Goal: Task Accomplishment & Management: Manage account settings

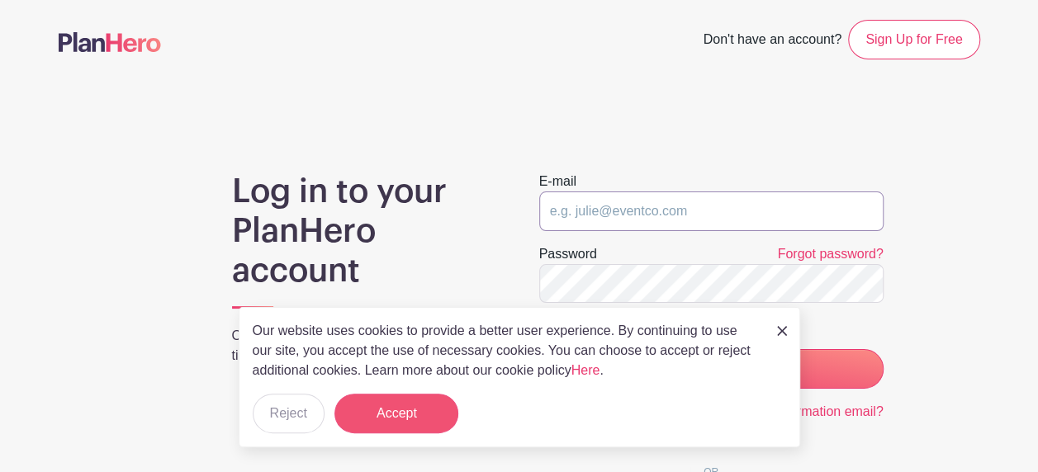
type input "[EMAIL_ADDRESS][DOMAIN_NAME]"
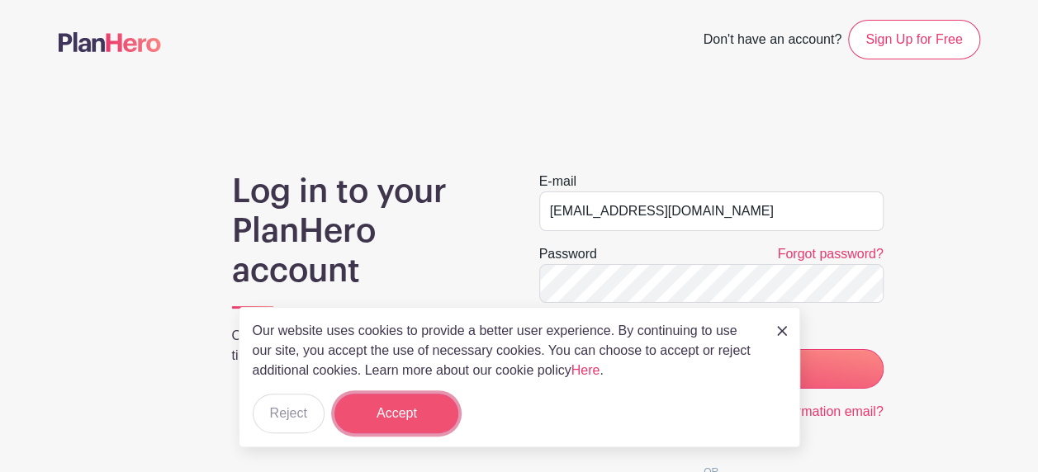
click at [391, 421] on button "Accept" at bounding box center [396, 414] width 124 height 40
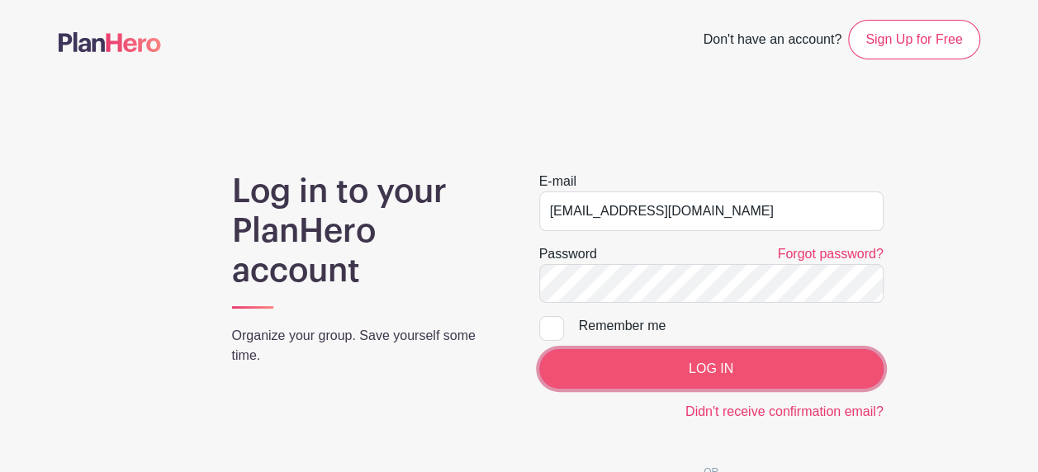
click at [639, 381] on input "LOG IN" at bounding box center [711, 369] width 344 height 40
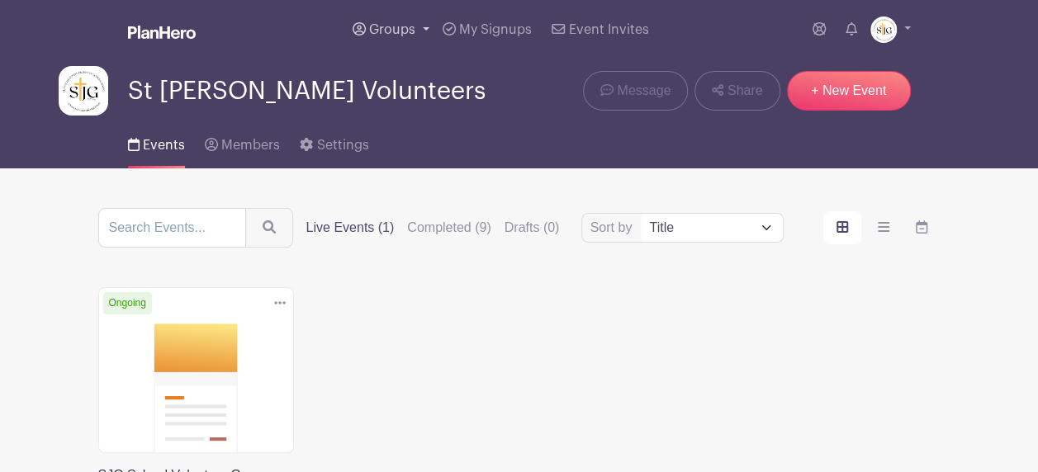
click at [418, 25] on link "Groups" at bounding box center [391, 29] width 90 height 59
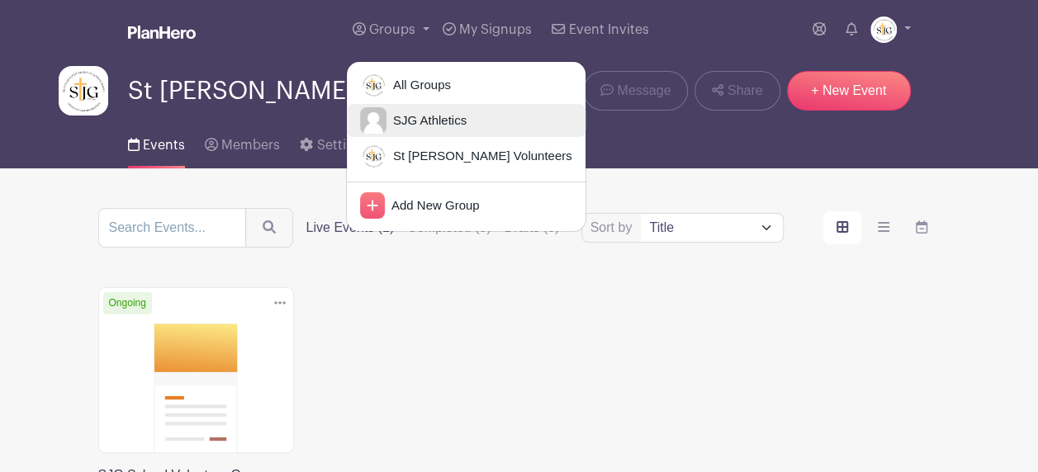
click at [425, 124] on span "SJG Athletics" at bounding box center [426, 120] width 80 height 19
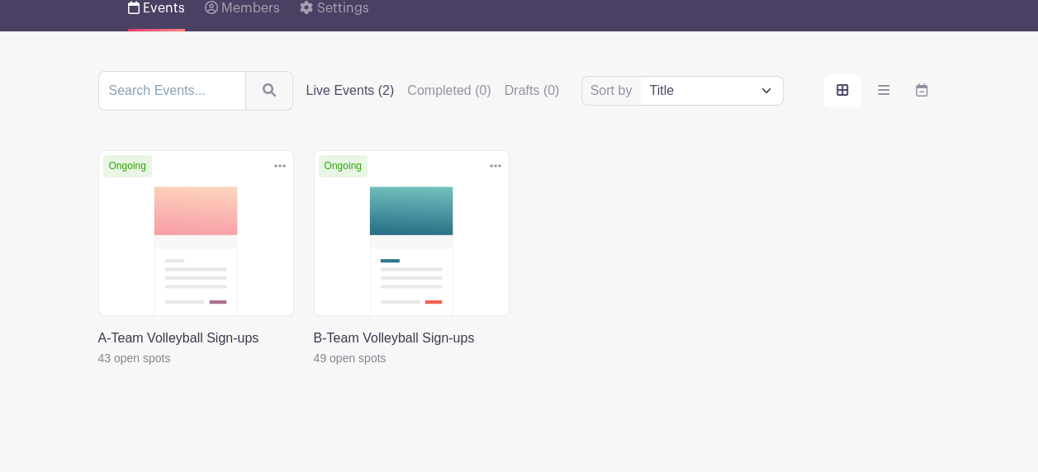
scroll to position [165, 0]
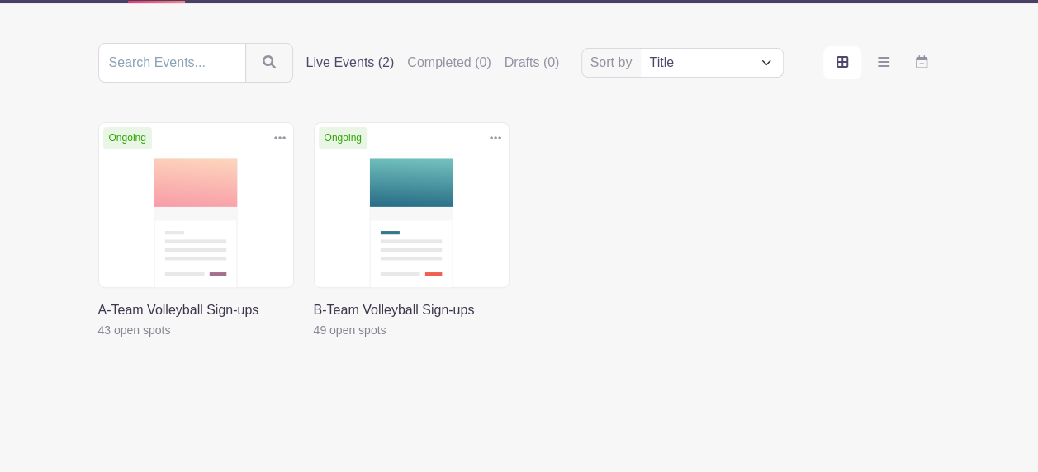
click at [98, 340] on link at bounding box center [98, 340] width 0 height 0
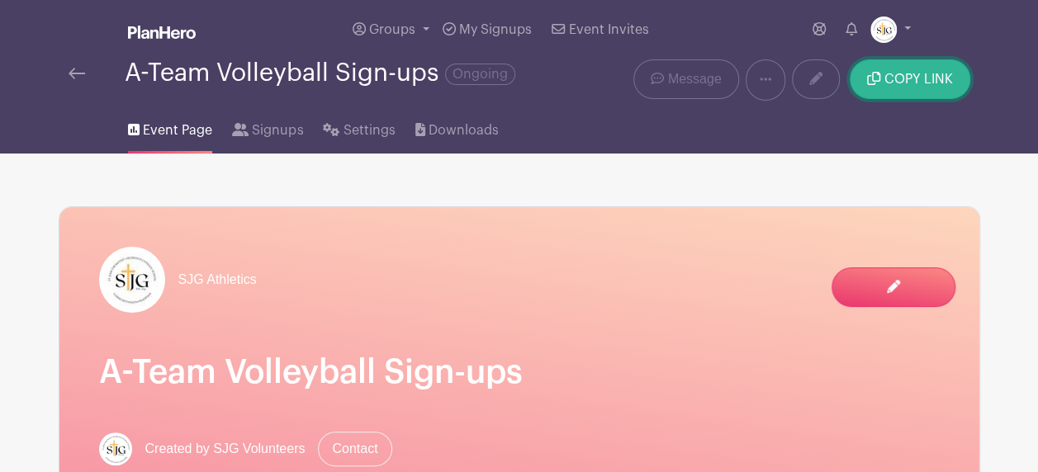
click at [903, 78] on span "COPY LINK" at bounding box center [918, 79] width 69 height 13
click at [155, 134] on span "Event Page" at bounding box center [177, 131] width 69 height 20
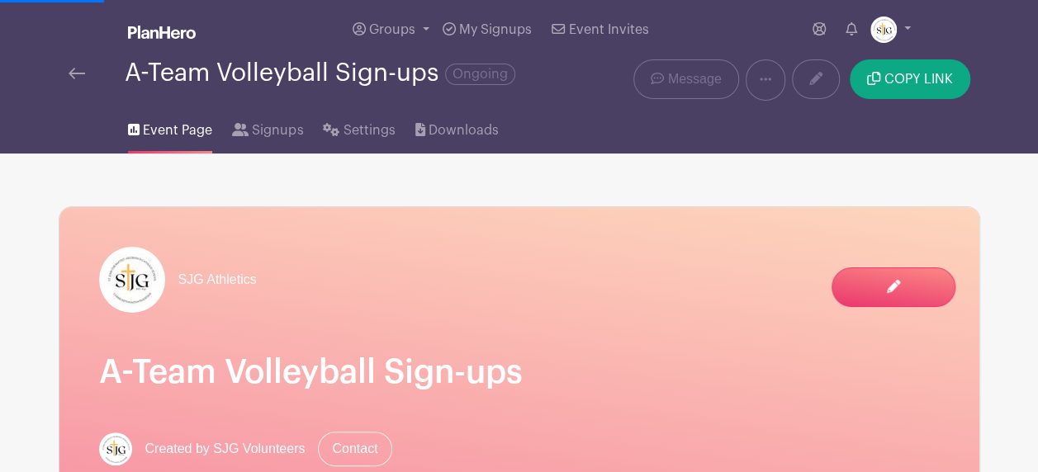
click at [64, 64] on div "A-Team Volleyball Sign-ups Ongoing" at bounding box center [328, 79] width 538 height 41
click at [69, 70] on img at bounding box center [77, 74] width 17 height 12
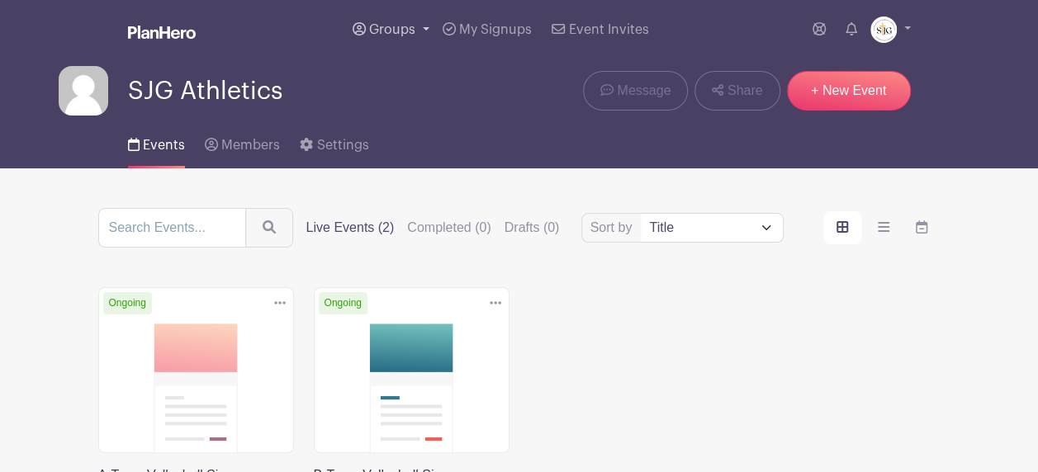
click at [381, 32] on span "Groups" at bounding box center [392, 29] width 46 height 13
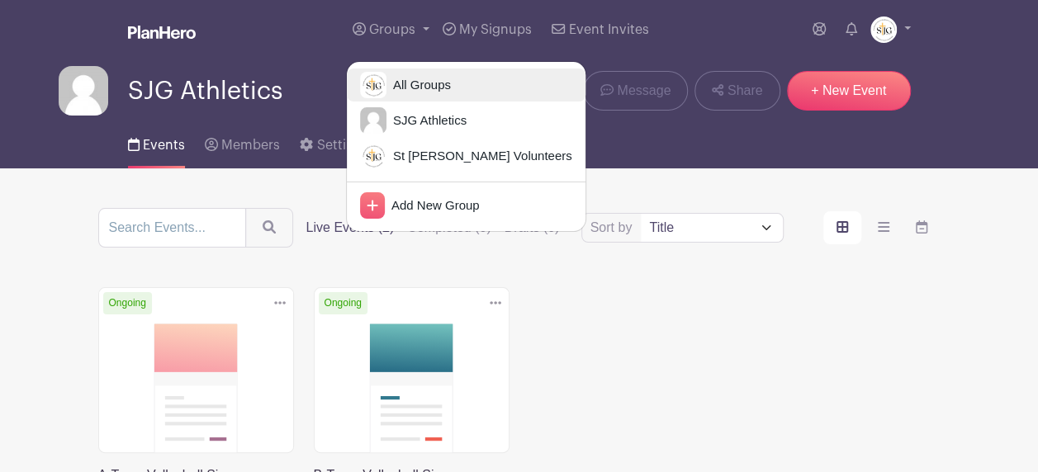
click at [419, 84] on span "All Groups" at bounding box center [418, 85] width 64 height 19
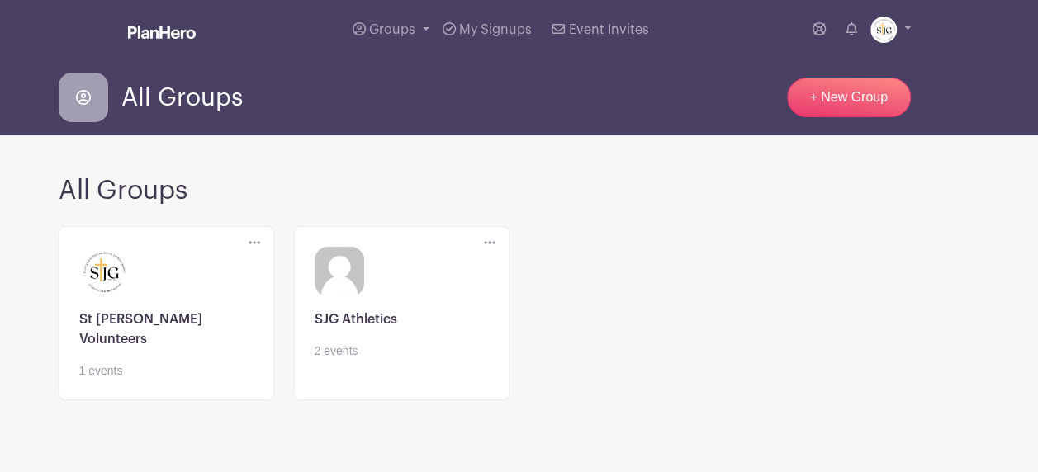
click at [362, 360] on link at bounding box center [402, 360] width 174 height 0
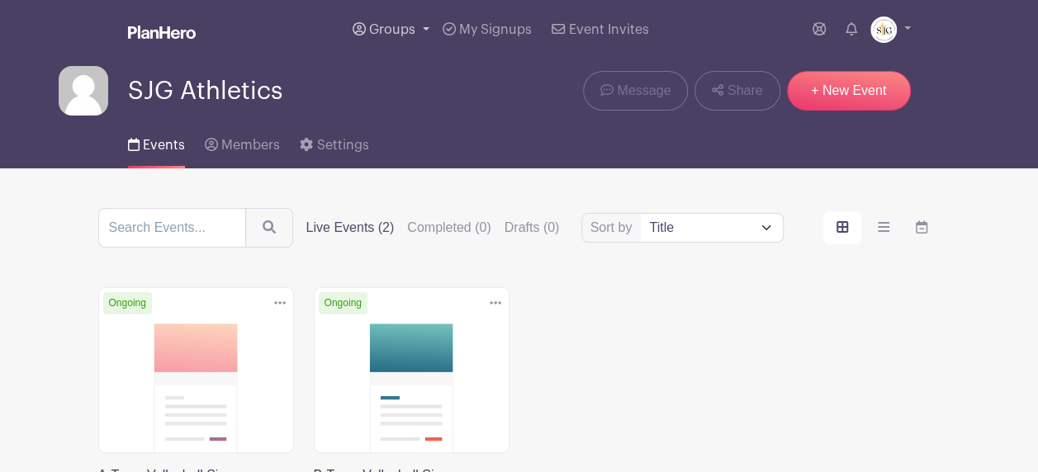
click at [410, 27] on span "Groups" at bounding box center [392, 29] width 46 height 13
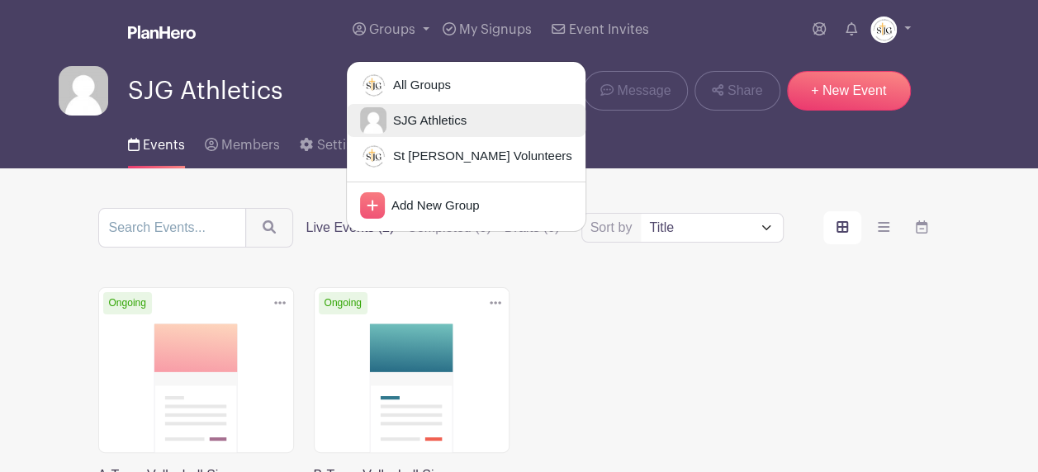
click at [429, 119] on span "SJG Athletics" at bounding box center [426, 120] width 80 height 19
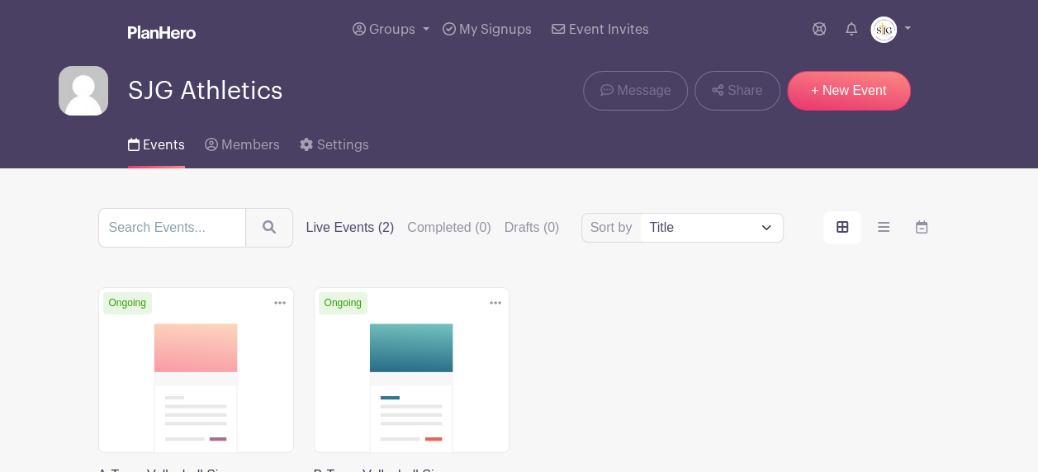
click at [76, 96] on img at bounding box center [84, 91] width 50 height 50
drag, startPoint x: 76, startPoint y: 96, endPoint x: 531, endPoint y: 149, distance: 458.0
click at [531, 149] on div "Events Members Settings" at bounding box center [519, 142] width 941 height 53
click at [317, 146] on span "Settings" at bounding box center [343, 145] width 52 height 13
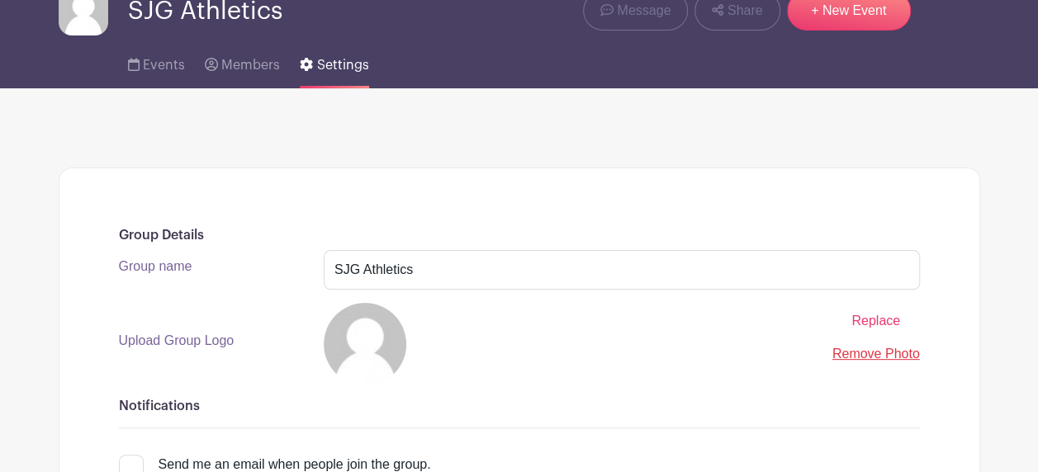
scroll to position [248, 0]
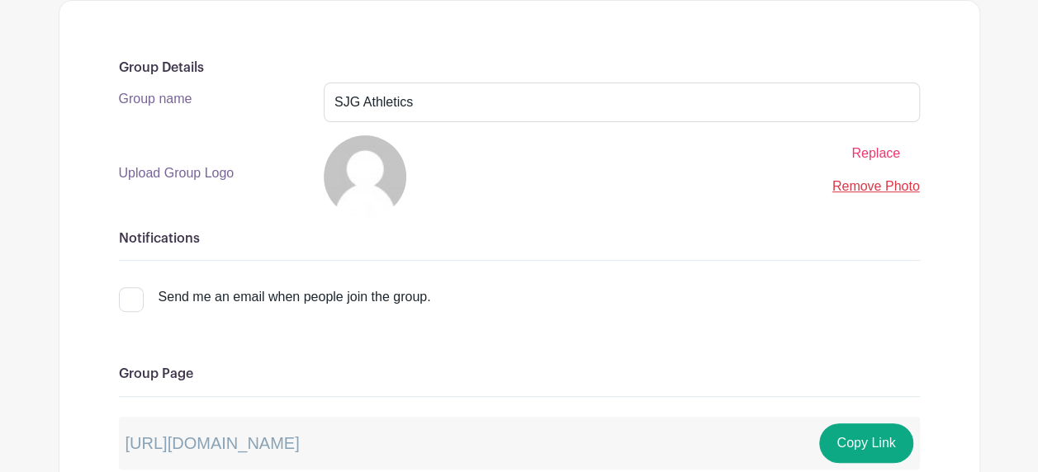
click at [395, 181] on img at bounding box center [365, 176] width 83 height 83
click at [880, 155] on span "Replace" at bounding box center [875, 153] width 49 height 14
click at [0, 0] on input "Replace" at bounding box center [0, 0] width 0 height 0
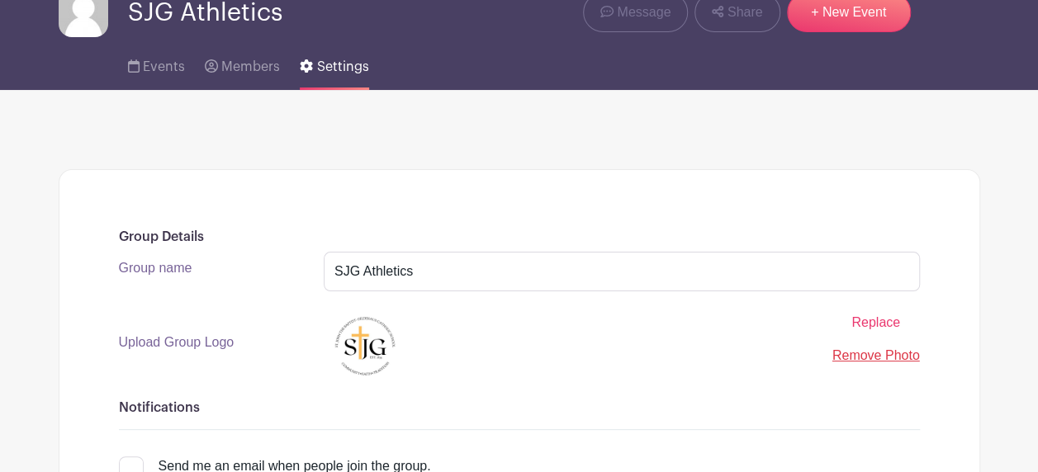
scroll to position [0, 0]
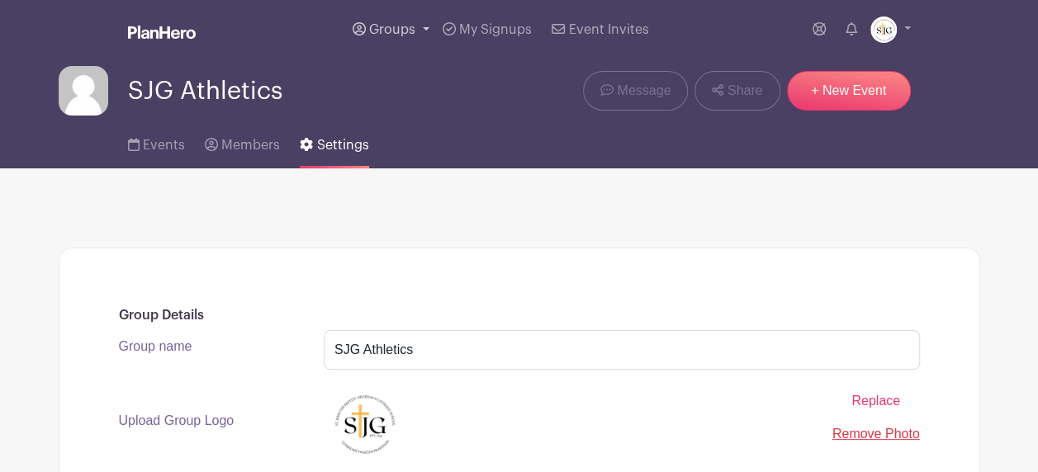
click at [414, 28] on span "Groups" at bounding box center [392, 29] width 46 height 13
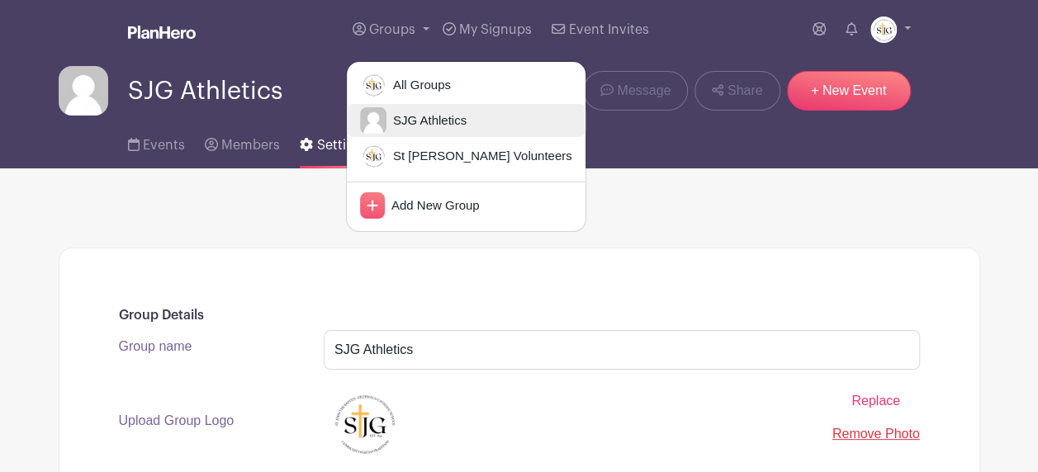
click at [419, 125] on span "SJG Athletics" at bounding box center [426, 120] width 80 height 19
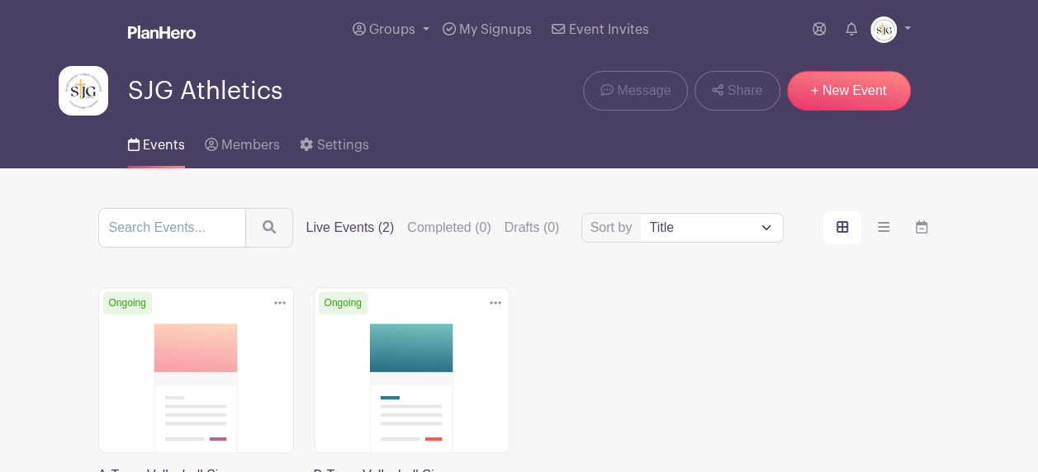
scroll to position [165, 0]
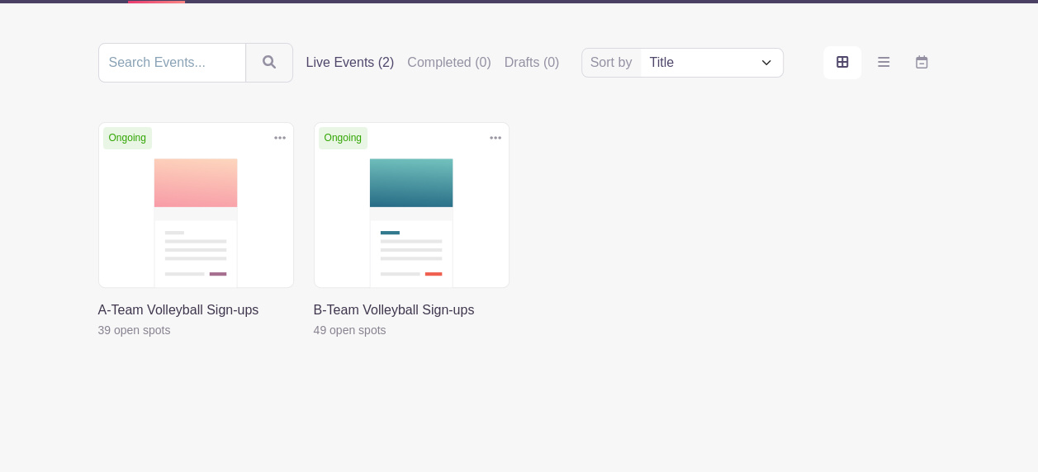
click at [98, 340] on link at bounding box center [98, 340] width 0 height 0
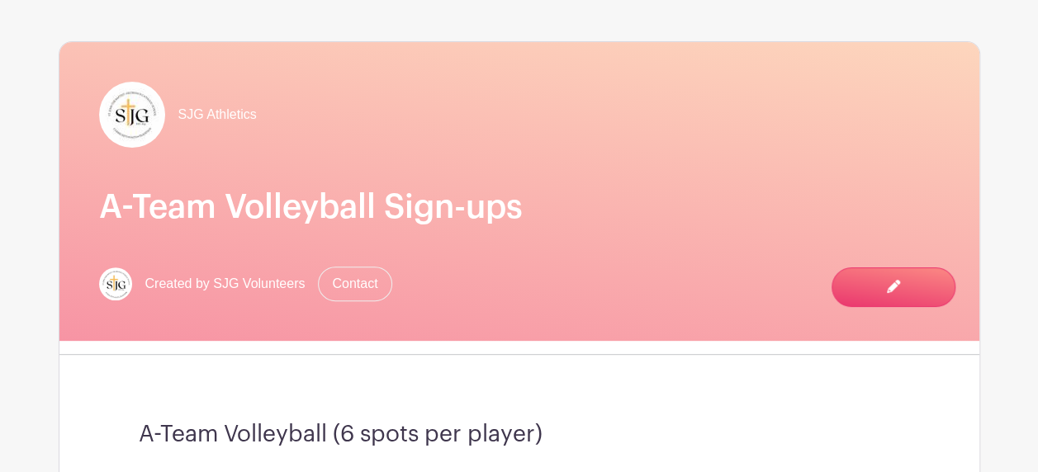
scroll to position [77, 0]
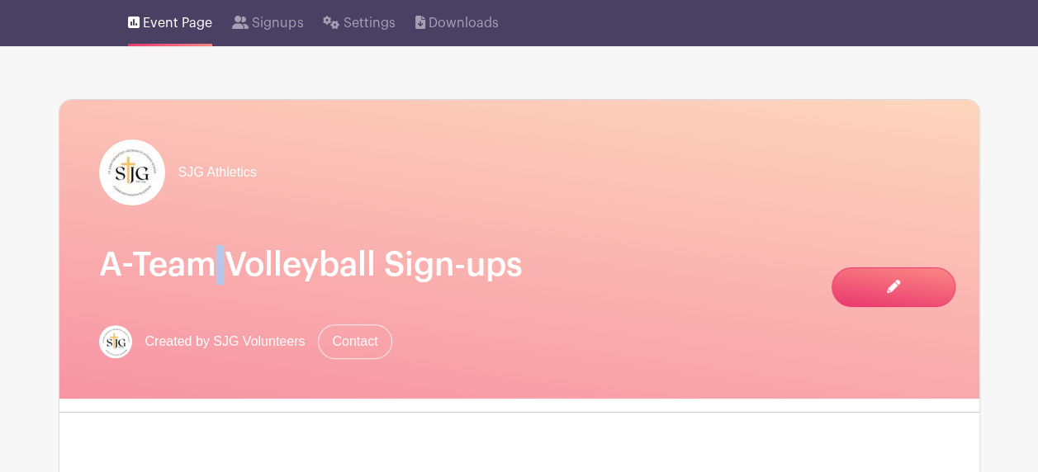
click at [213, 178] on div "SJG Athletics A-Team Volleyball Sign-ups Created by SJG Volunteers Contact" at bounding box center [519, 249] width 920 height 299
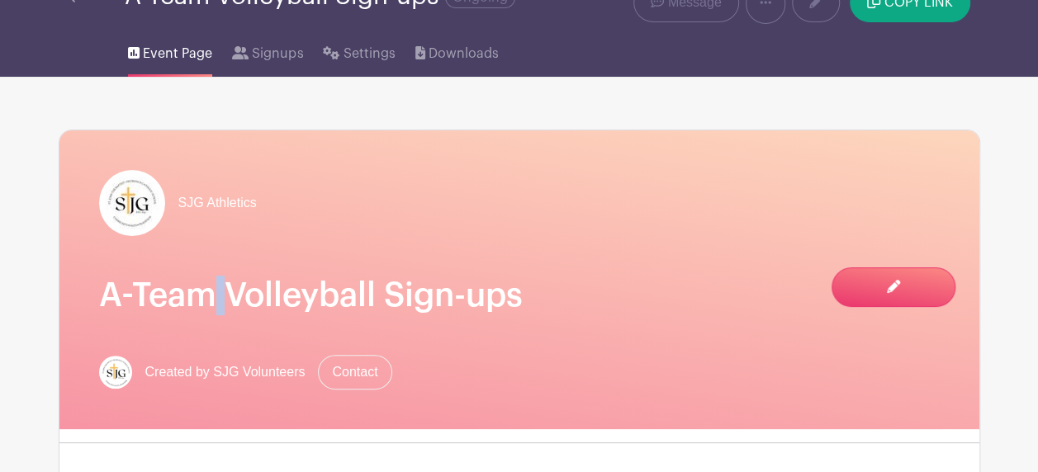
scroll to position [0, 0]
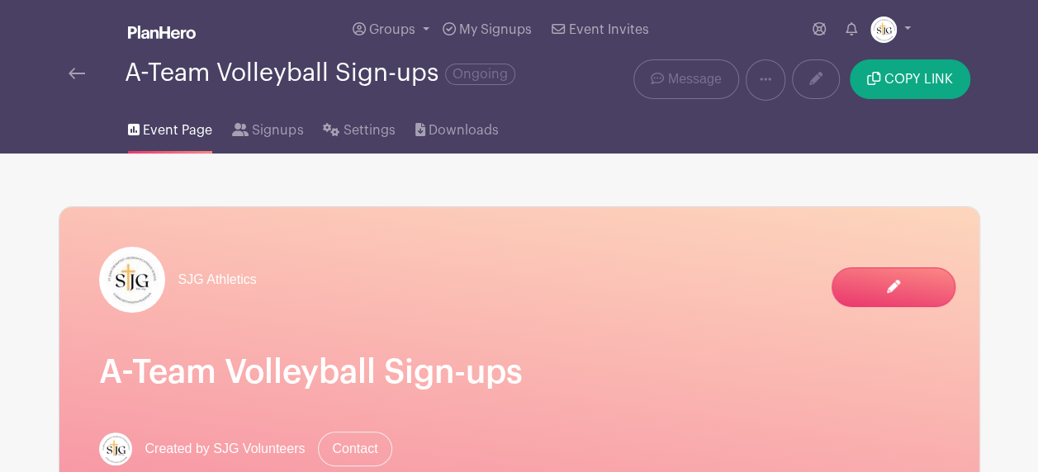
click at [893, 299] on link "Edit Event You are currently in Signup Mode Switch to Edit Mode" at bounding box center [893, 288] width 124 height 40
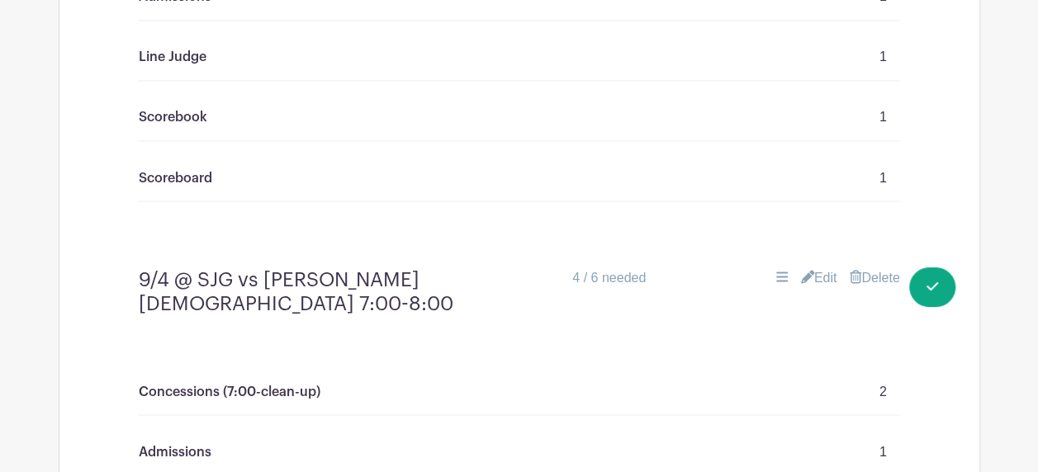
scroll to position [1404, 0]
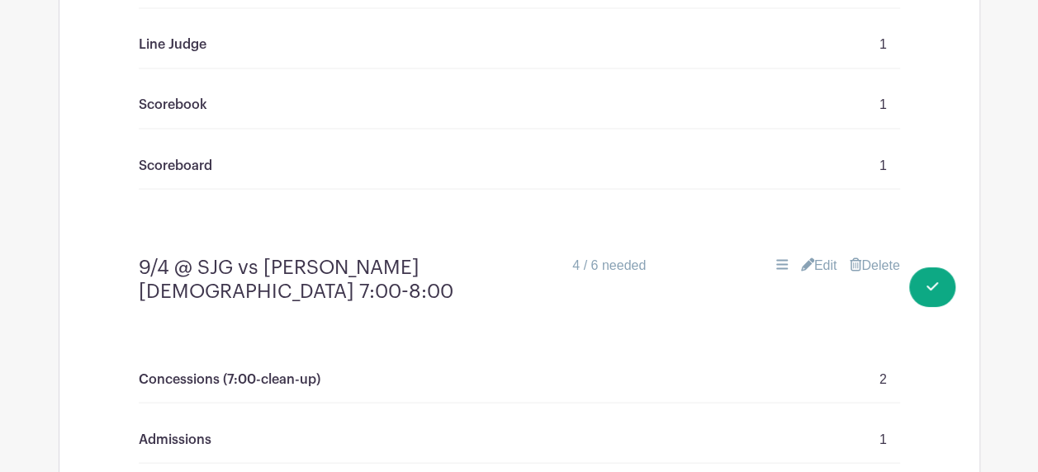
click at [821, 256] on link "Edit" at bounding box center [819, 265] width 36 height 20
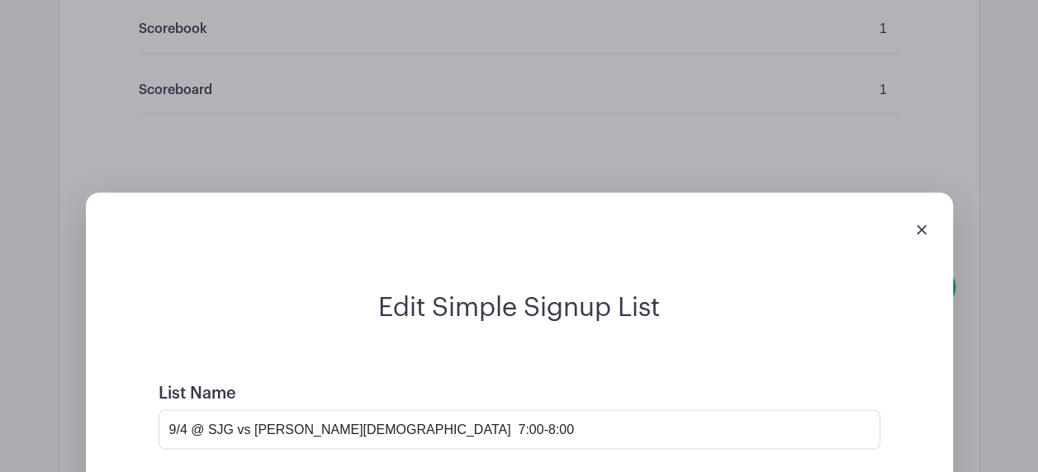
scroll to position [1486, 0]
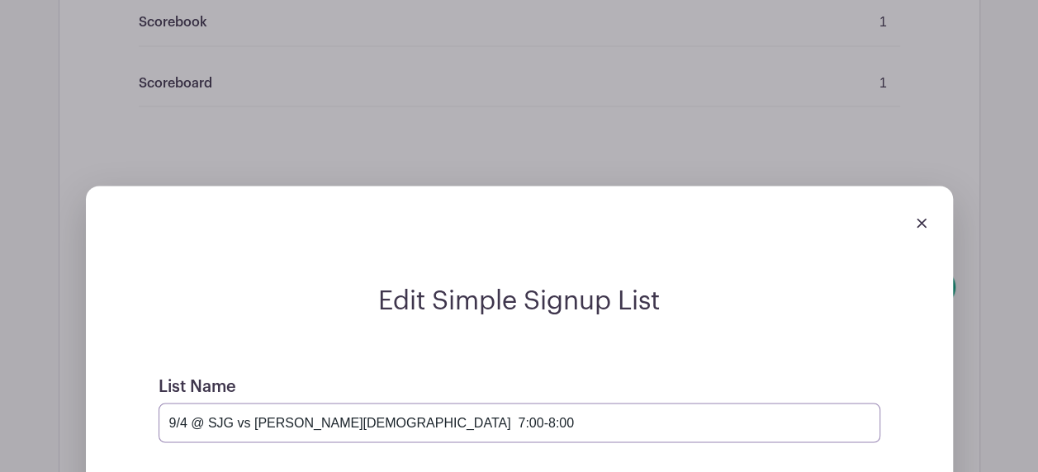
drag, startPoint x: 180, startPoint y: 422, endPoint x: 201, endPoint y: 419, distance: 20.9
click at [182, 421] on input "9/4 @ SJG vs [PERSON_NAME][DEMOGRAPHIC_DATA] 7:00-8:00" at bounding box center [520, 423] width 722 height 40
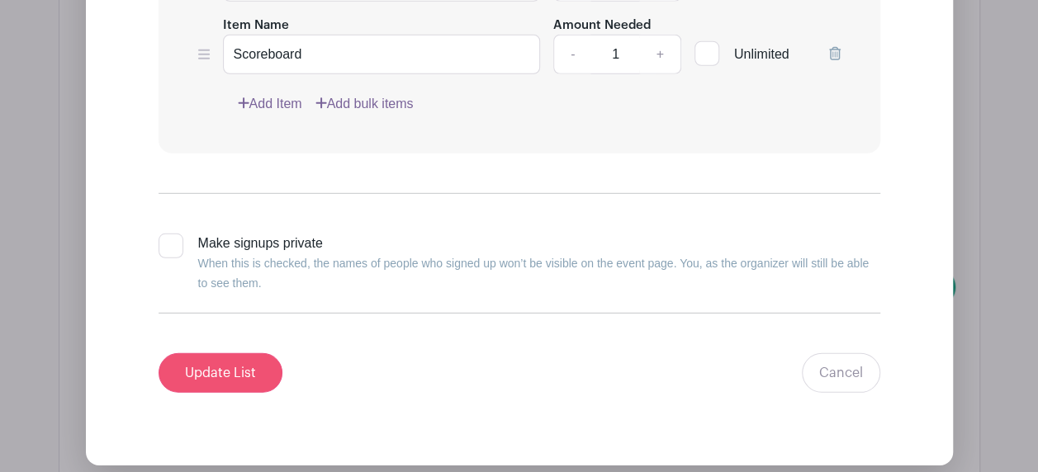
type input "9/8 @ SJG vs [PERSON_NAME][DEMOGRAPHIC_DATA] 7:00-8:00"
click at [204, 362] on input "Update List" at bounding box center [221, 373] width 124 height 40
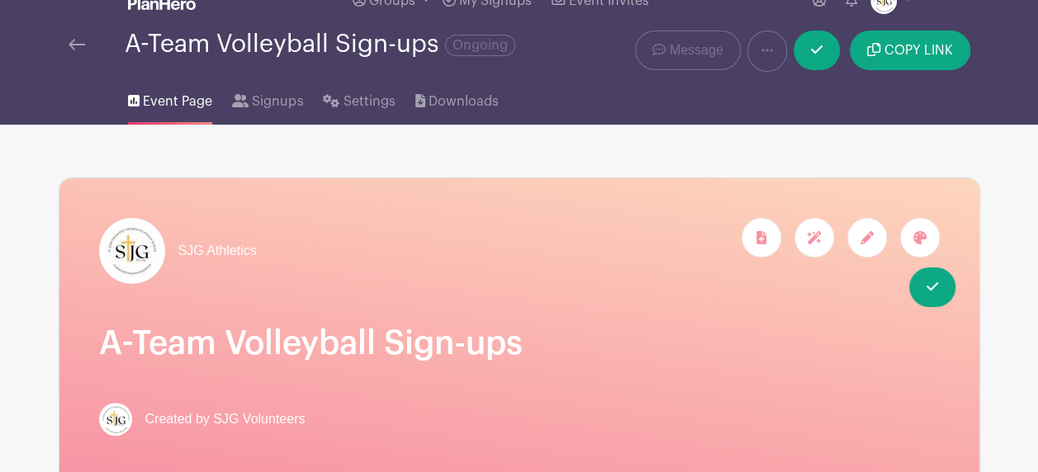
scroll to position [0, 0]
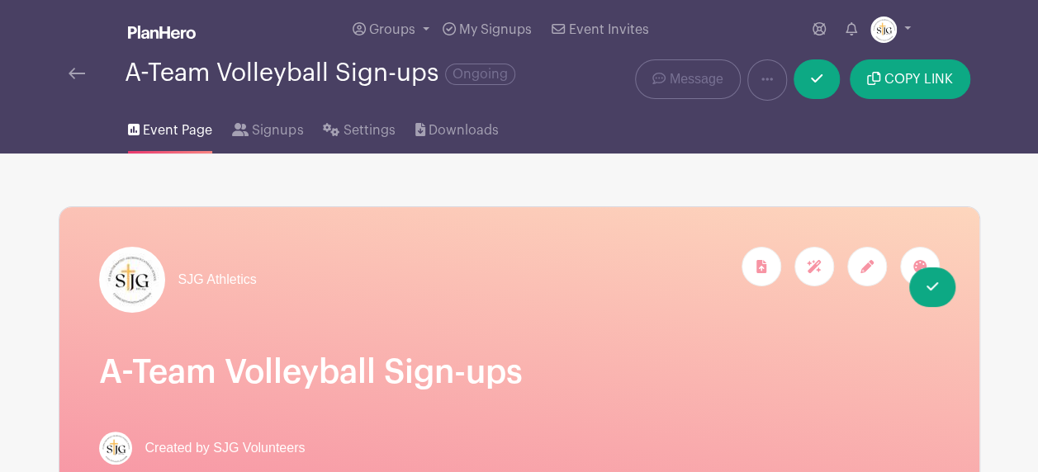
click at [168, 132] on span "Event Page" at bounding box center [177, 131] width 69 height 20
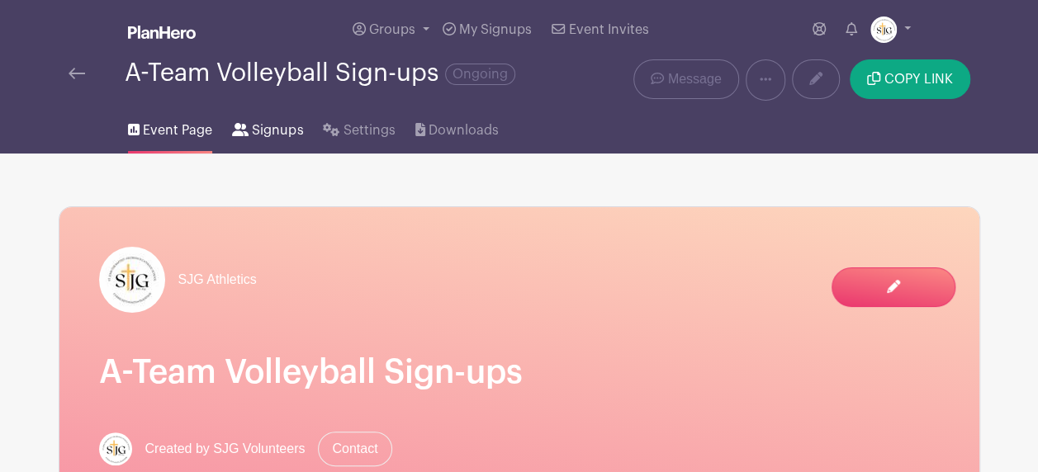
click at [292, 135] on span "Signups" at bounding box center [277, 131] width 51 height 20
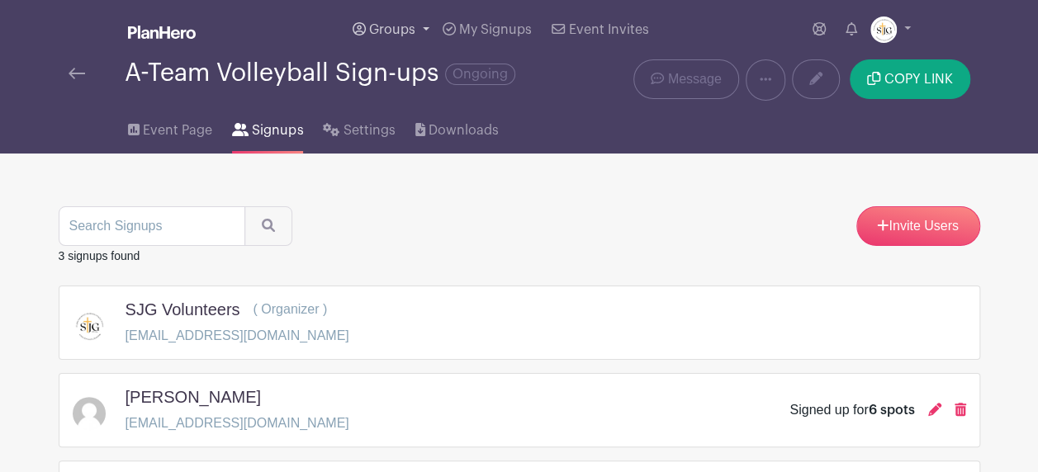
click at [414, 30] on span "Groups" at bounding box center [392, 29] width 46 height 13
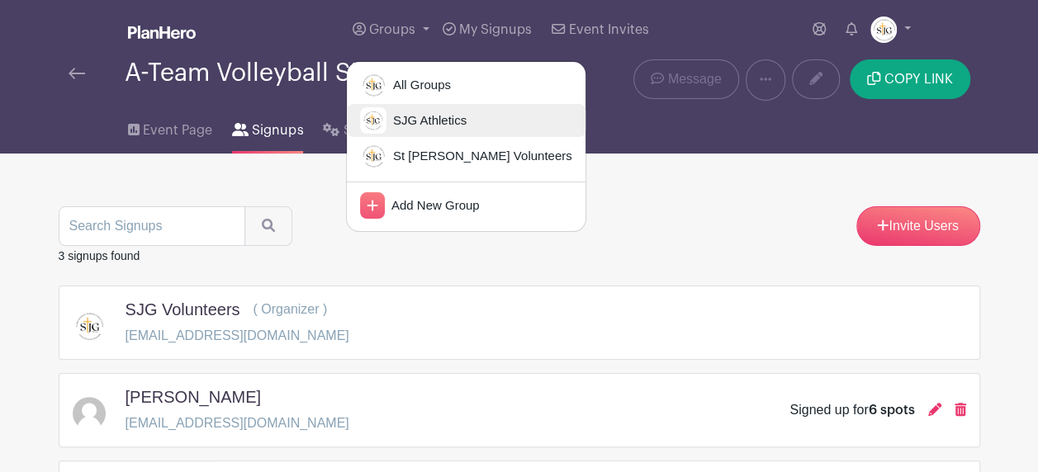
click at [395, 126] on span "SJG Athletics" at bounding box center [426, 120] width 80 height 19
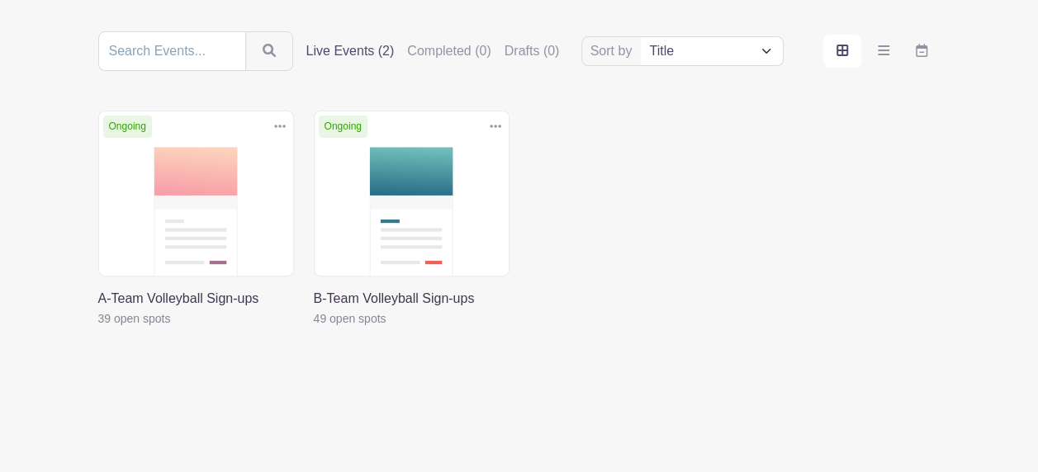
scroll to position [182, 0]
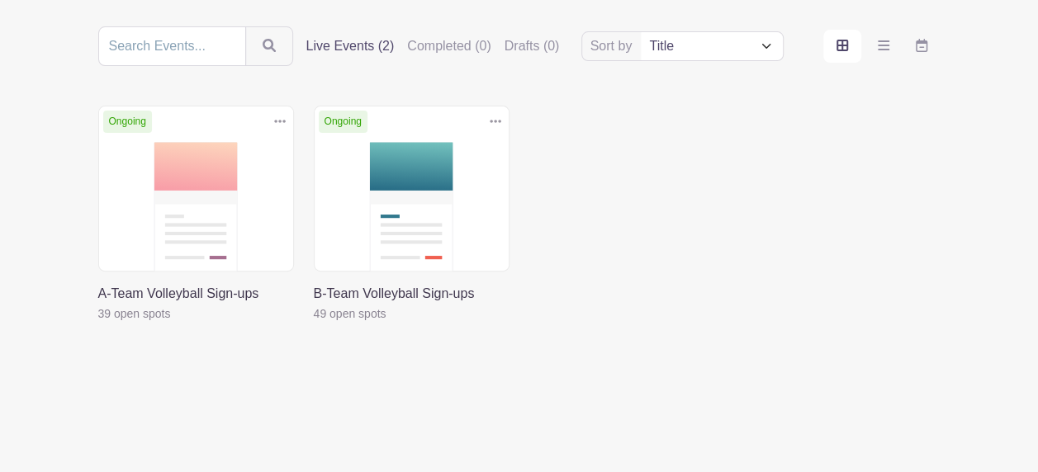
click at [314, 324] on link at bounding box center [314, 324] width 0 height 0
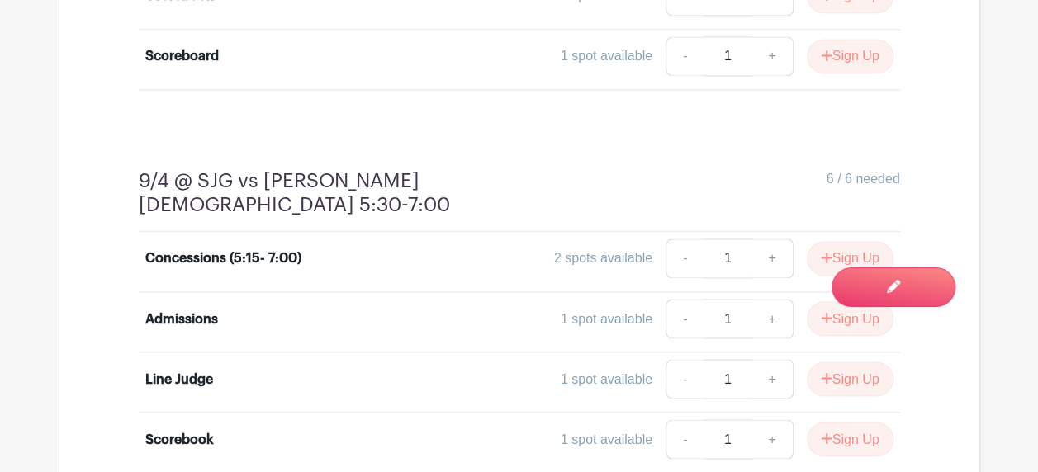
scroll to position [1238, 0]
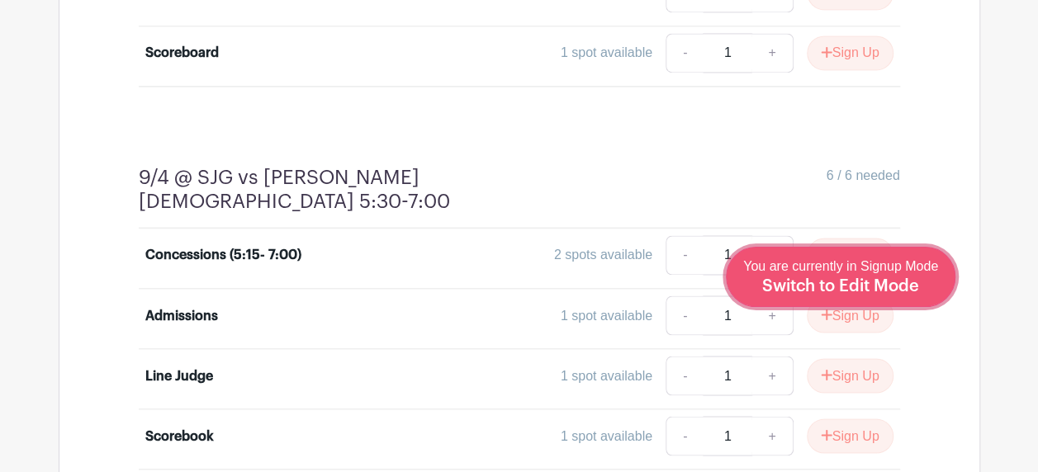
click at [879, 291] on span "Switch to Edit Mode" at bounding box center [840, 286] width 157 height 17
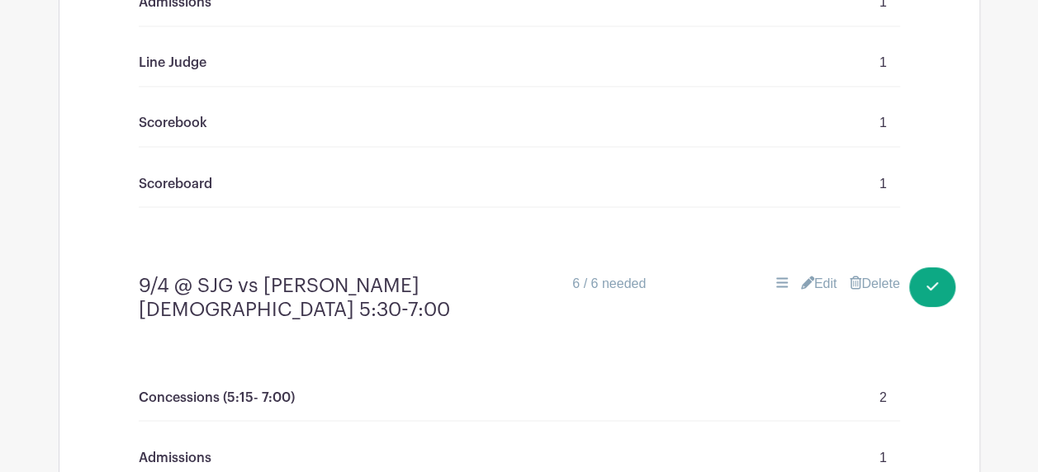
scroll to position [1486, 0]
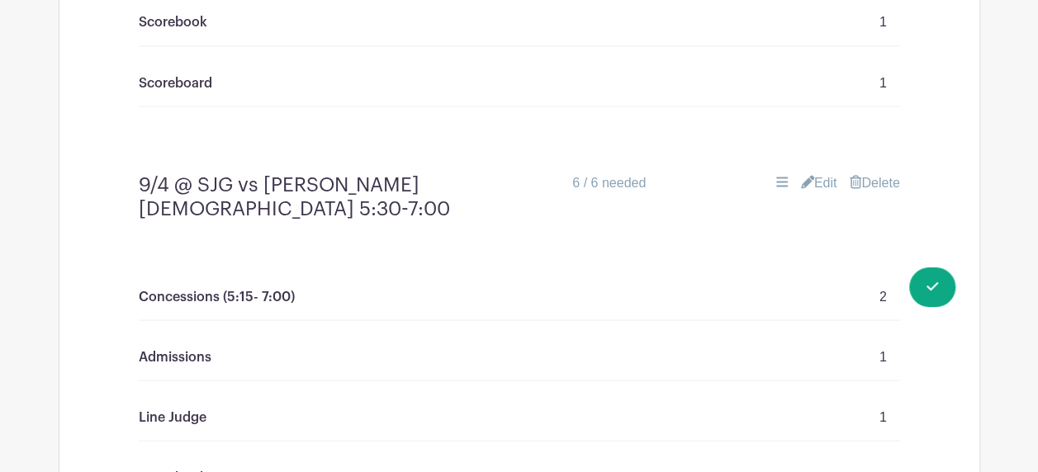
click at [822, 183] on link "Edit" at bounding box center [819, 183] width 36 height 20
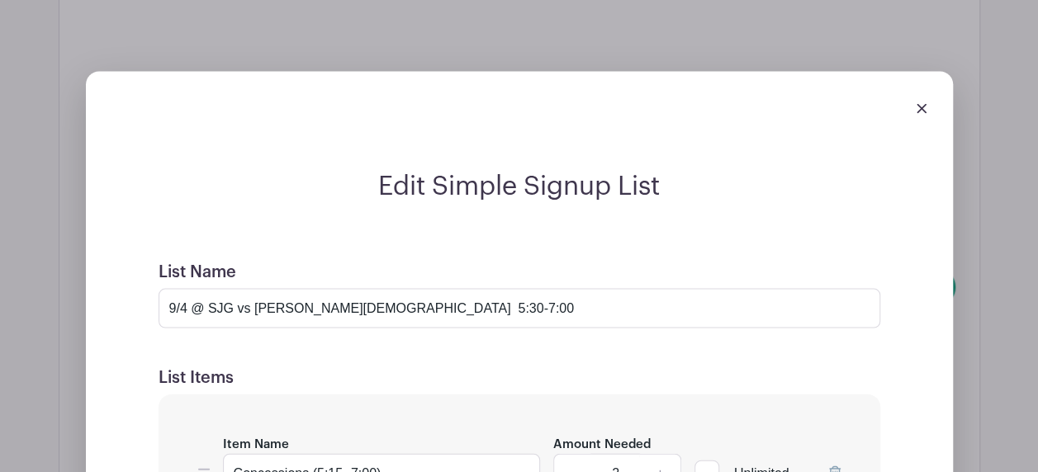
scroll to position [1651, 0]
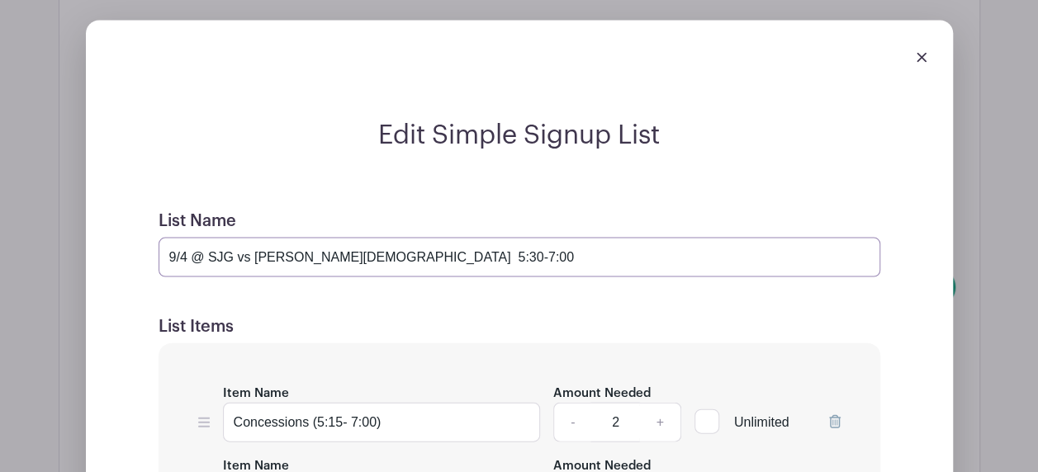
click at [182, 249] on input "9/4 @ SJG vs [PERSON_NAME][DEMOGRAPHIC_DATA] 5:30-7:00" at bounding box center [520, 258] width 722 height 40
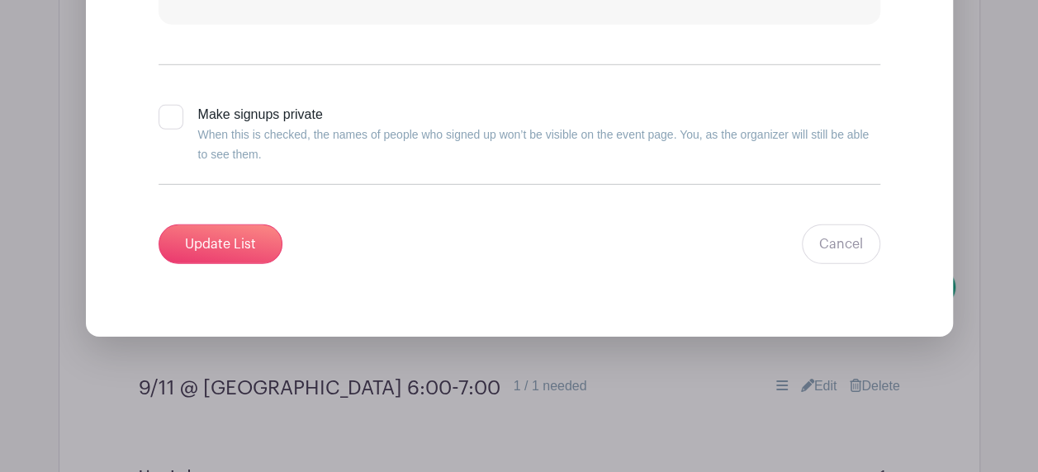
scroll to position [2560, 0]
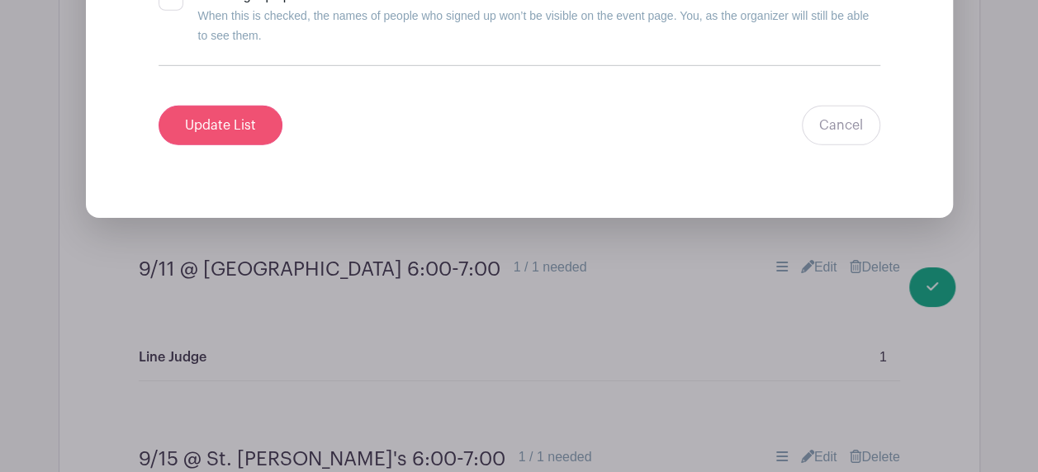
type input "9/8 @ SJG vs [PERSON_NAME][DEMOGRAPHIC_DATA] 5:30-7:00"
click at [177, 108] on input "Update List" at bounding box center [221, 126] width 124 height 40
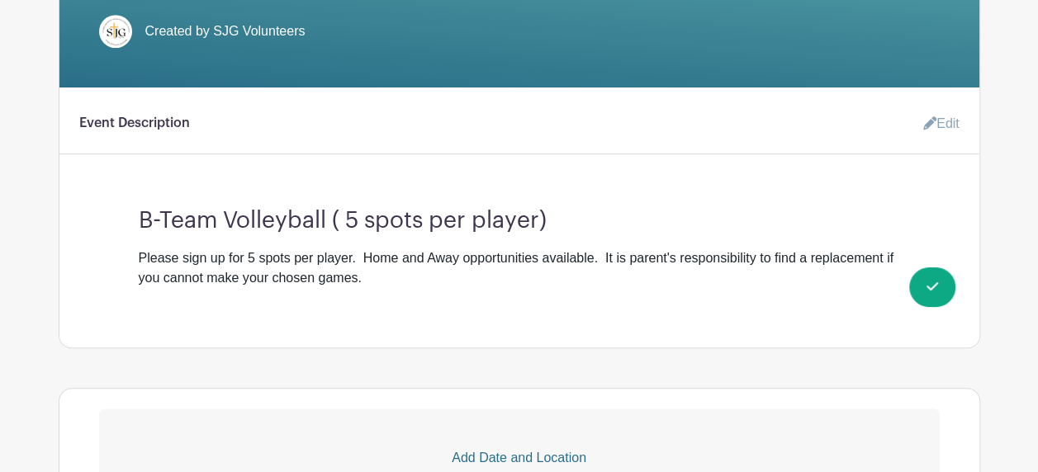
scroll to position [87, 0]
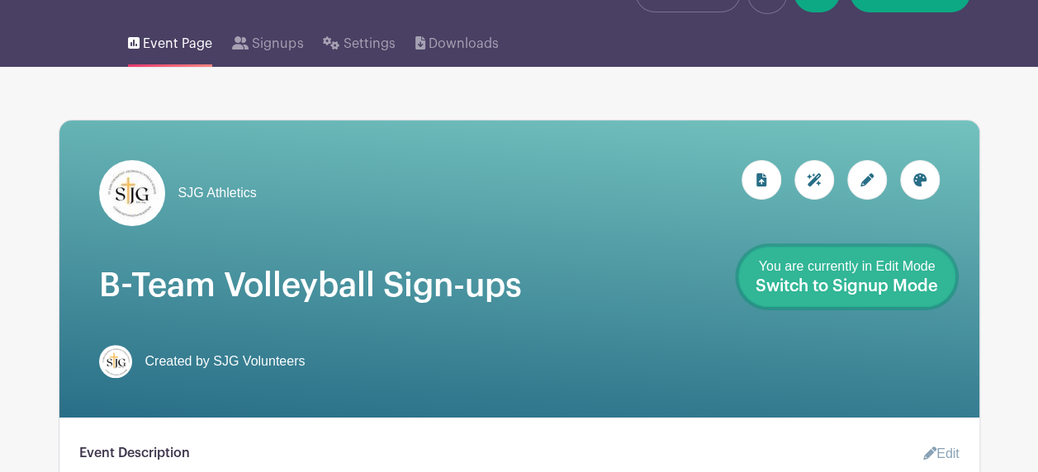
click at [918, 281] on span "Switch to Signup Mode" at bounding box center [846, 286] width 182 height 17
